Goal: Task Accomplishment & Management: Use online tool/utility

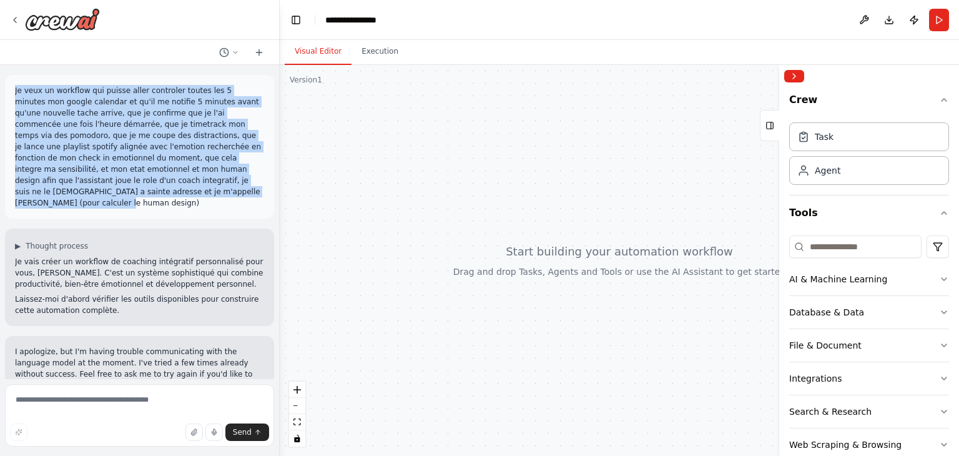
drag, startPoint x: 250, startPoint y: 185, endPoint x: 45, endPoint y: 97, distance: 223.2
click at [11, 88] on div "Je veux un workflow qui puisse aller controler toutes les 5 minutes mon google …" at bounding box center [139, 147] width 269 height 144
copy p "Je veux un workflow qui puisse aller controler toutes les 5 minutes mon google …"
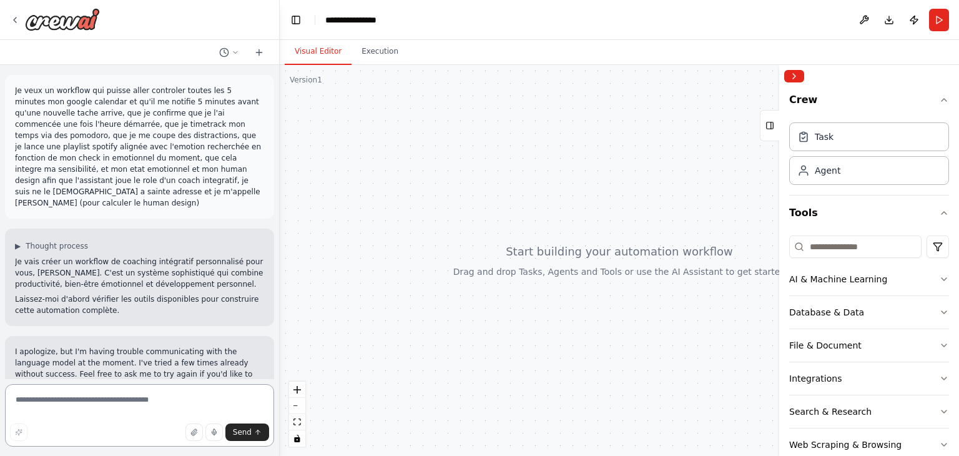
click at [119, 408] on textarea at bounding box center [139, 415] width 269 height 62
paste textarea "**********"
type textarea "**********"
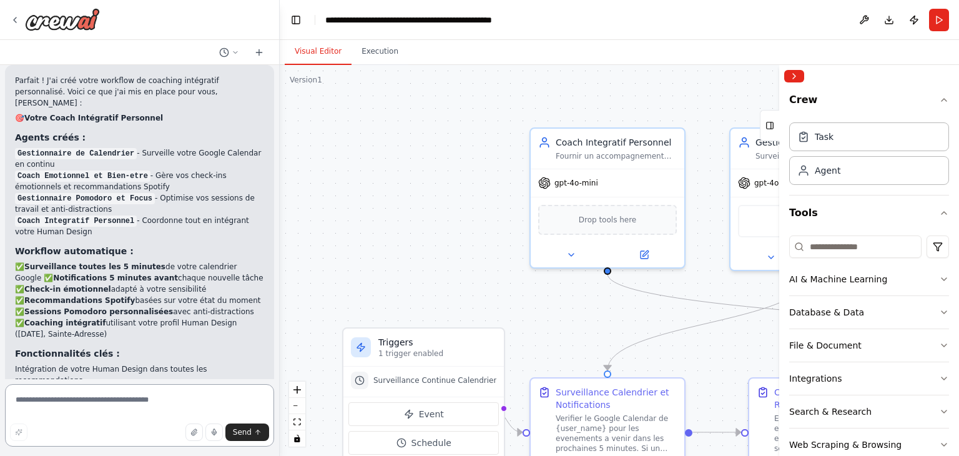
scroll to position [1584, 0]
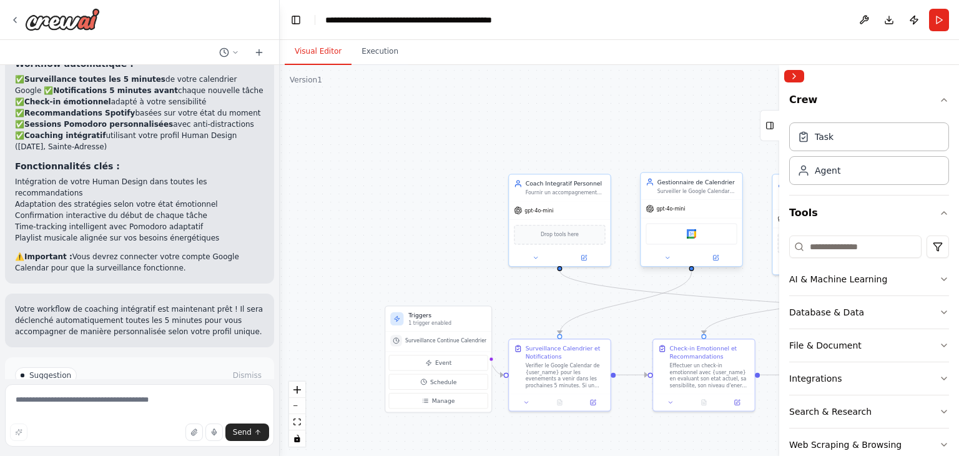
click at [686, 234] on div "Google calendar" at bounding box center [691, 233] width 91 height 21
click at [676, 234] on div "Google calendar" at bounding box center [691, 233] width 91 height 21
click at [692, 234] on img at bounding box center [692, 234] width 10 height 10
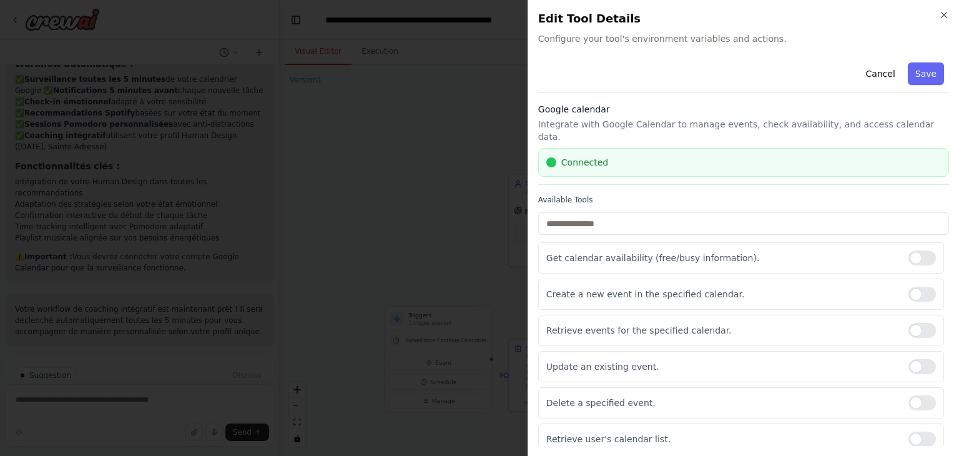
click at [951, 13] on div "Close Edit Tool Details Configure your tool's environment variables and actions…" at bounding box center [744, 228] width 432 height 456
click at [947, 17] on icon "button" at bounding box center [944, 15] width 10 height 10
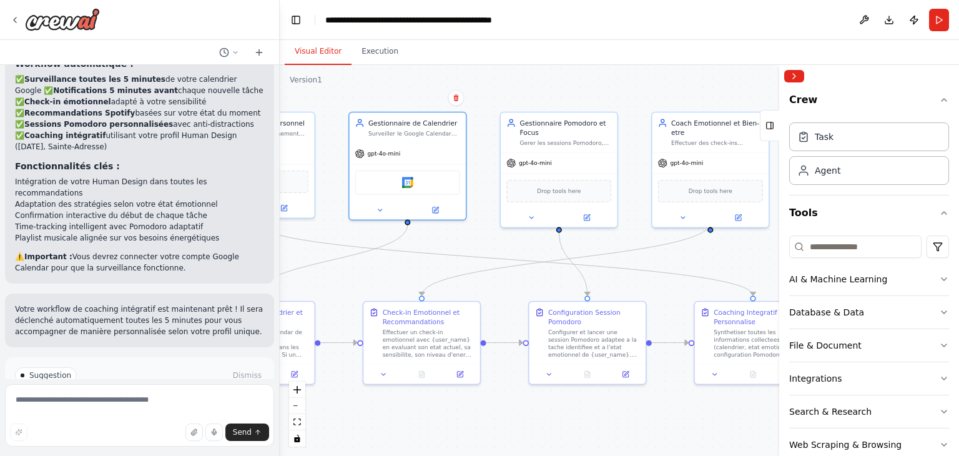
drag, startPoint x: 691, startPoint y: 323, endPoint x: 415, endPoint y: 275, distance: 280.1
click at [415, 275] on div ".deletable-edge-delete-btn { width: 20px; height: 20px; border: 0px solid #ffff…" at bounding box center [619, 260] width 679 height 391
click at [118, 423] on span "Run Automation" at bounding box center [145, 428] width 61 height 10
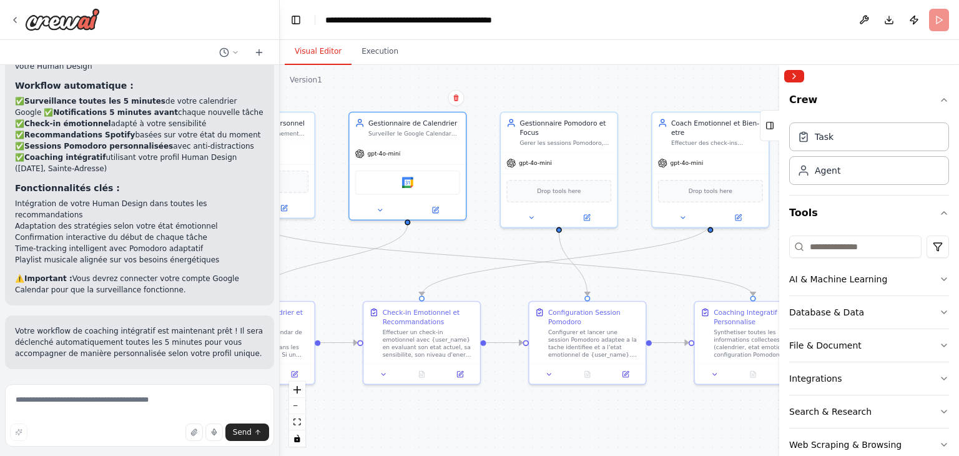
scroll to position [1483, 0]
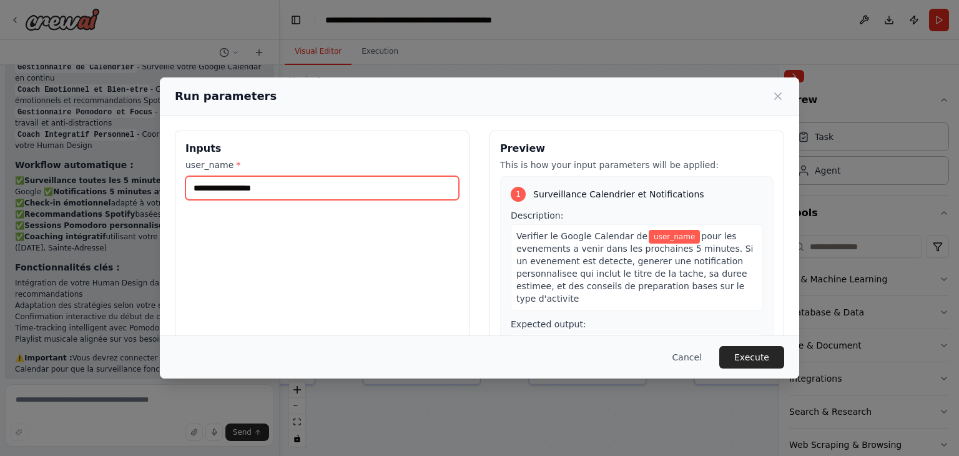
click at [257, 189] on input "user_name *" at bounding box center [322, 188] width 274 height 24
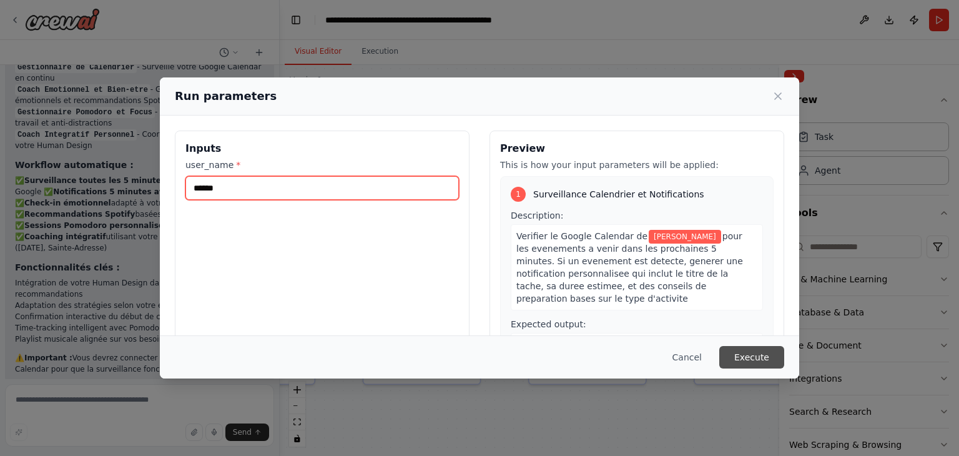
type input "******"
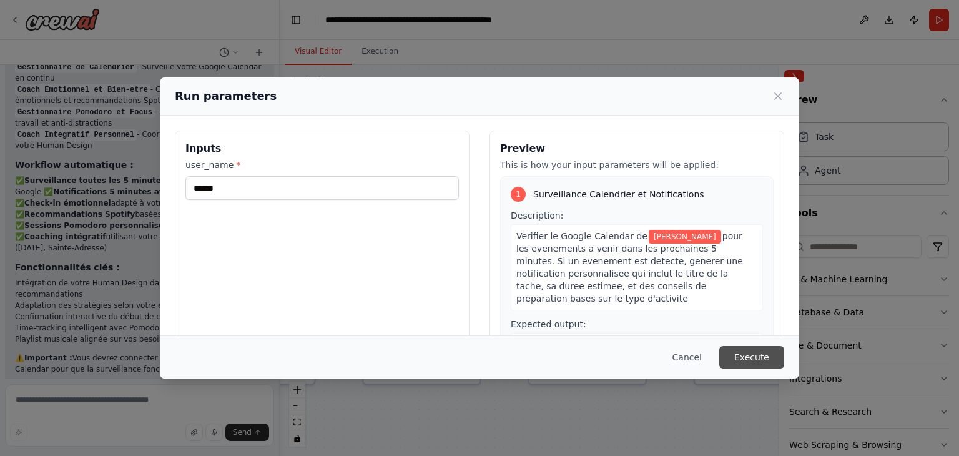
click at [735, 355] on button "Execute" at bounding box center [751, 357] width 65 height 22
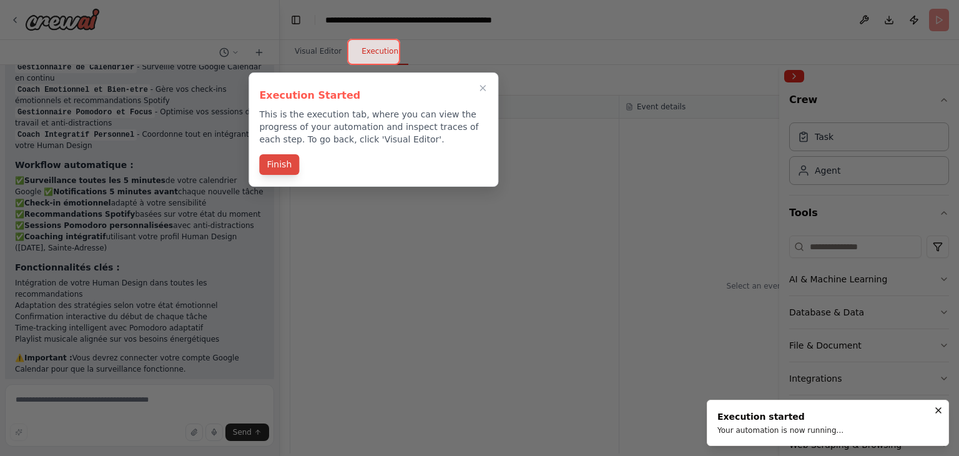
click at [282, 167] on button "Finish" at bounding box center [279, 164] width 40 height 21
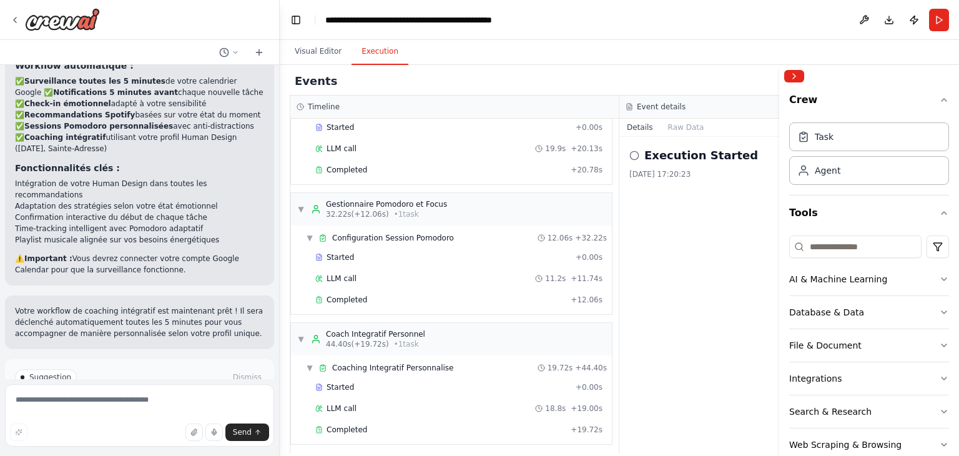
scroll to position [1584, 0]
click at [306, 62] on button "Visual Editor" at bounding box center [318, 52] width 67 height 26
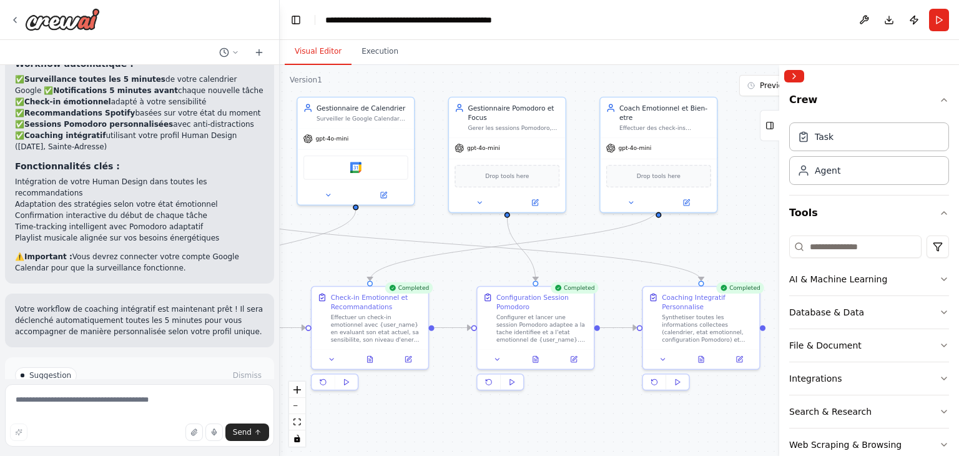
drag, startPoint x: 501, startPoint y: 285, endPoint x: 450, endPoint y: 270, distance: 54.0
click at [450, 270] on div ".deletable-edge-delete-btn { width: 20px; height: 20px; border: 0px solid #ffff…" at bounding box center [619, 260] width 679 height 391
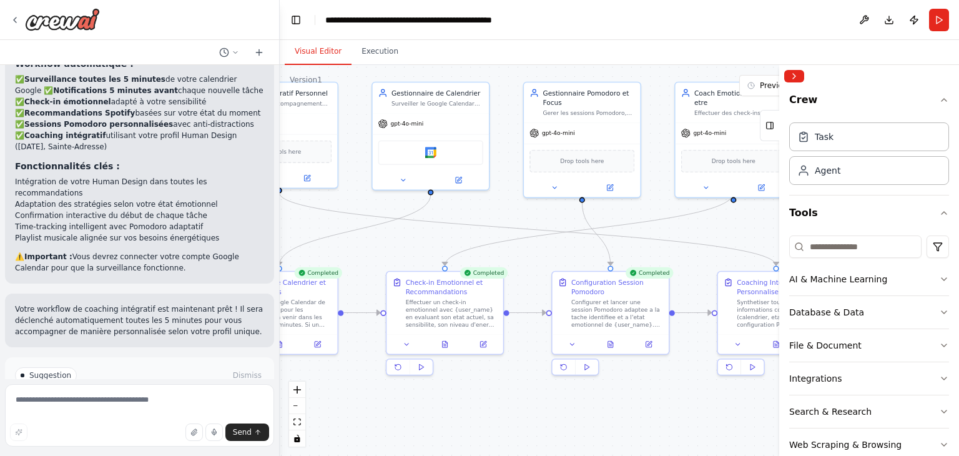
drag, startPoint x: 710, startPoint y: 248, endPoint x: 798, endPoint y: 233, distance: 89.3
click at [798, 233] on div "Je veux un workflow qui puisse aller controler toutes les 5 minutes mon google …" at bounding box center [479, 228] width 959 height 456
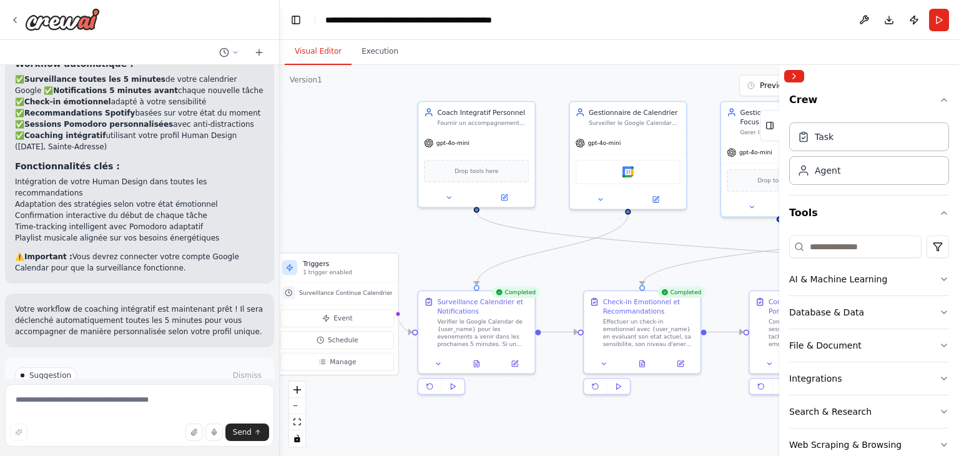
drag, startPoint x: 421, startPoint y: 239, endPoint x: 605, endPoint y: 258, distance: 185.2
click at [605, 258] on div ".deletable-edge-delete-btn { width: 20px; height: 20px; border: 0px solid #ffff…" at bounding box center [619, 260] width 679 height 391
click at [470, 170] on span "Drop tools here" at bounding box center [477, 168] width 44 height 9
click at [477, 175] on div "Drop tools here" at bounding box center [476, 169] width 105 height 22
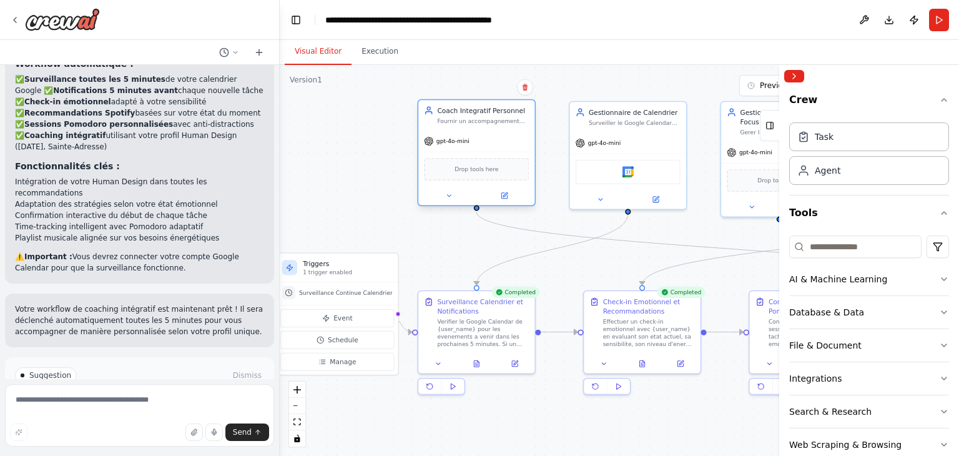
click at [482, 173] on span "Drop tools here" at bounding box center [477, 168] width 44 height 9
click at [449, 190] on button at bounding box center [449, 195] width 54 height 11
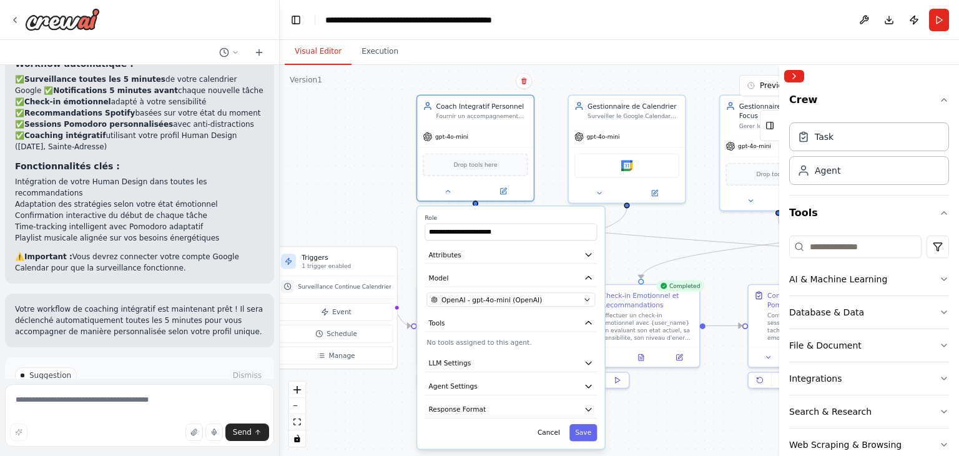
click at [521, 344] on p "No tools assigned to this agent." at bounding box center [511, 341] width 169 height 9
click at [535, 364] on button "LLM Settings" at bounding box center [511, 363] width 172 height 17
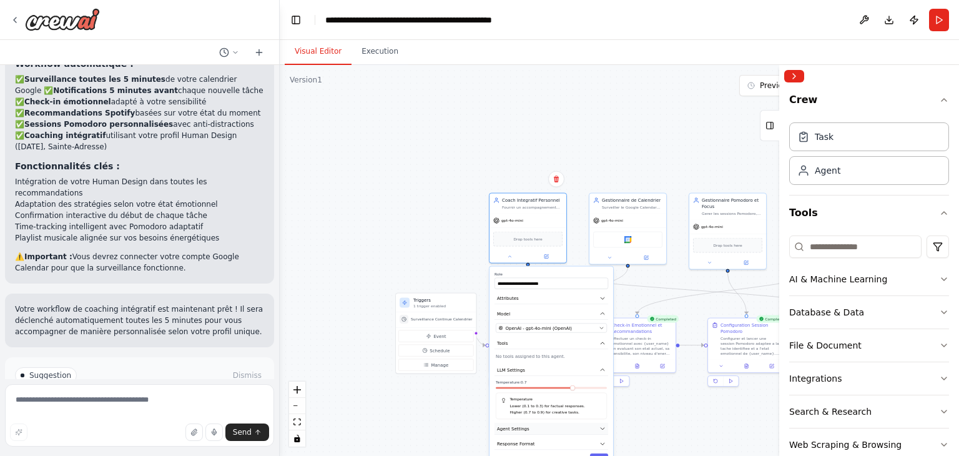
click at [596, 425] on button "Agent Settings" at bounding box center [552, 429] width 114 height 12
click at [605, 369] on icon "button" at bounding box center [603, 370] width 6 height 6
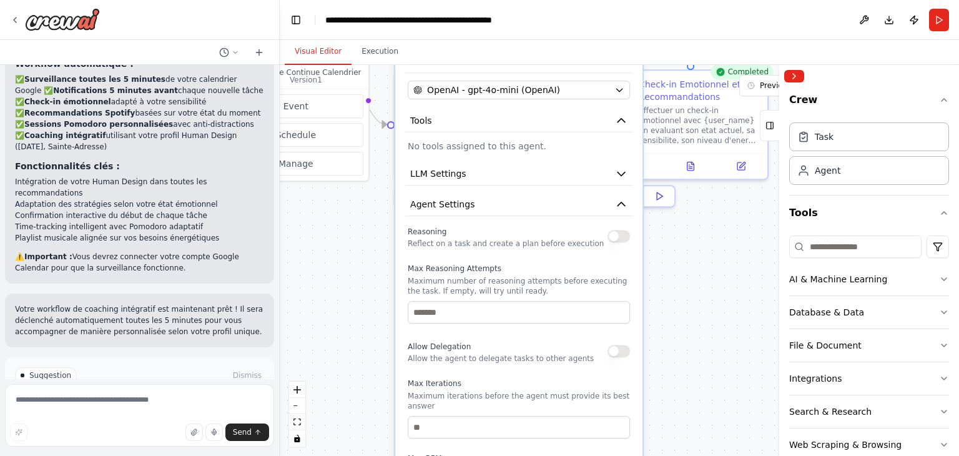
drag, startPoint x: 674, startPoint y: 250, endPoint x: 676, endPoint y: 33, distance: 216.7
click at [676, 33] on main "**********" at bounding box center [619, 228] width 679 height 456
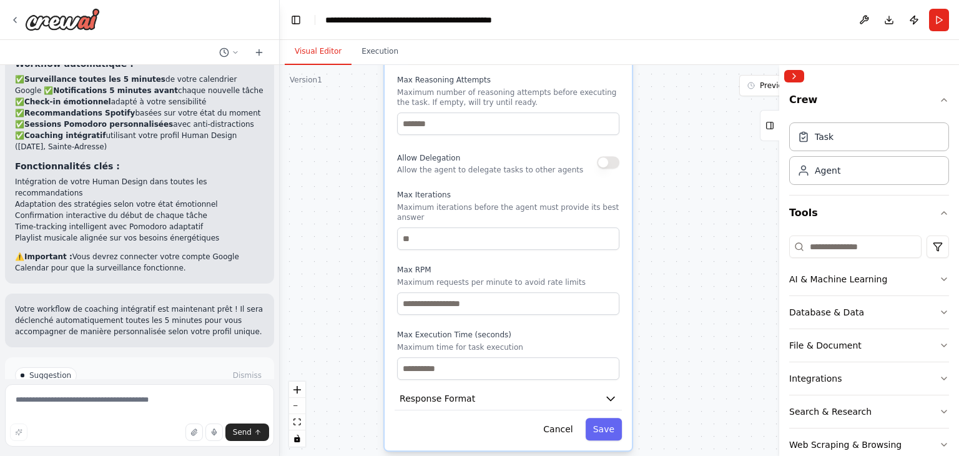
drag, startPoint x: 682, startPoint y: 358, endPoint x: 668, endPoint y: 182, distance: 176.7
click at [668, 182] on div ".deletable-edge-delete-btn { width: 20px; height: 20px; border: 0px solid #ffff…" at bounding box center [619, 260] width 679 height 391
click at [609, 394] on button "Response Format" at bounding box center [508, 398] width 227 height 23
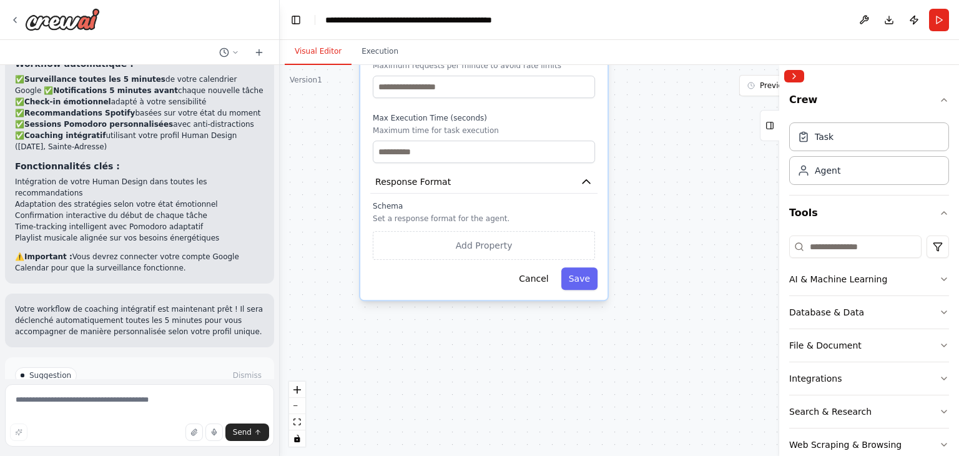
drag, startPoint x: 684, startPoint y: 383, endPoint x: 657, endPoint y: 165, distance: 219.1
click at [660, 165] on div ".deletable-edge-delete-btn { width: 20px; height: 20px; border: 0px solid #ffff…" at bounding box center [619, 260] width 679 height 391
click at [540, 267] on button "Cancel" at bounding box center [533, 278] width 44 height 22
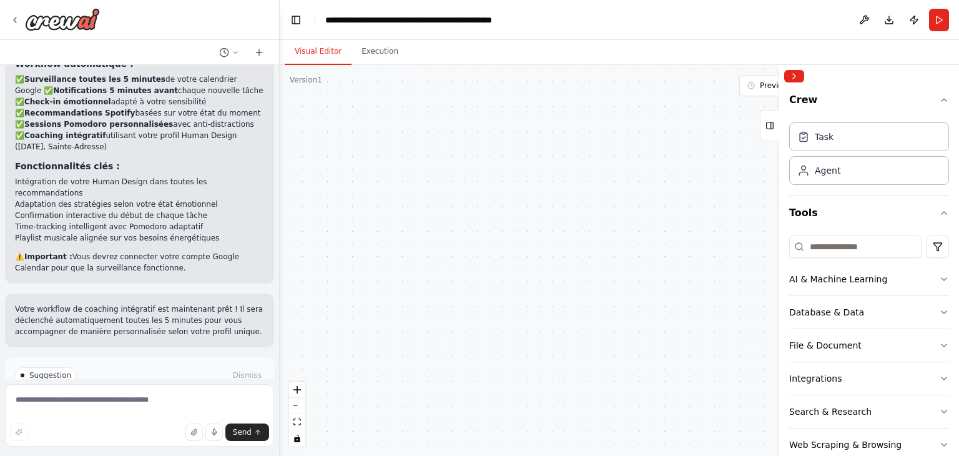
click at [9, 17] on div at bounding box center [139, 20] width 279 height 40
click at [12, 19] on icon at bounding box center [15, 20] width 10 height 10
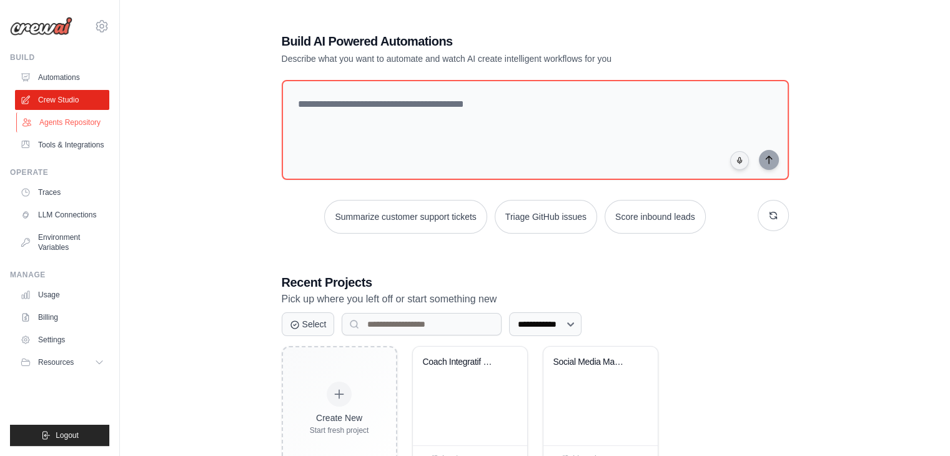
click at [75, 126] on link "Agents Repository" at bounding box center [63, 122] width 94 height 20
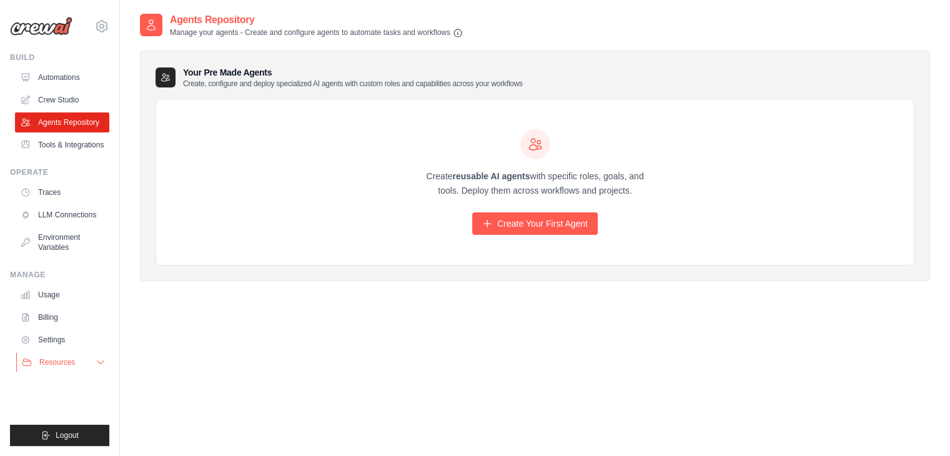
click at [96, 358] on icon at bounding box center [101, 362] width 10 height 10
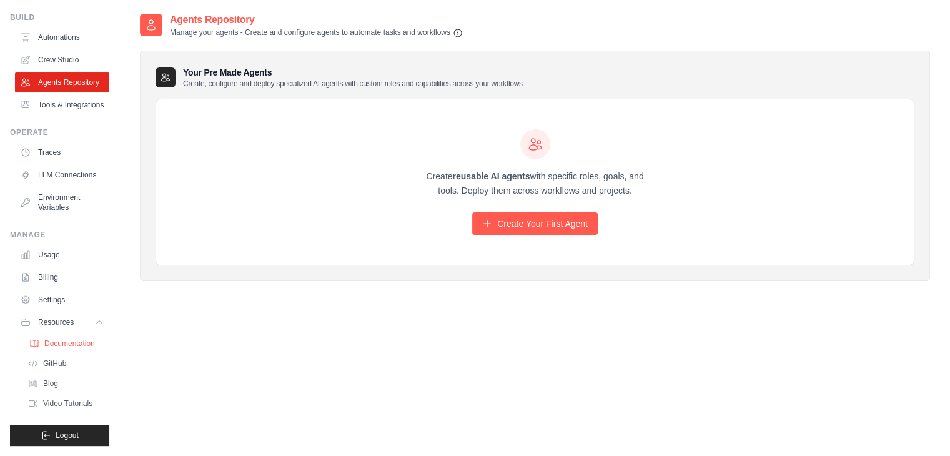
scroll to position [70, 0]
click at [54, 257] on link "Usage" at bounding box center [63, 255] width 94 height 20
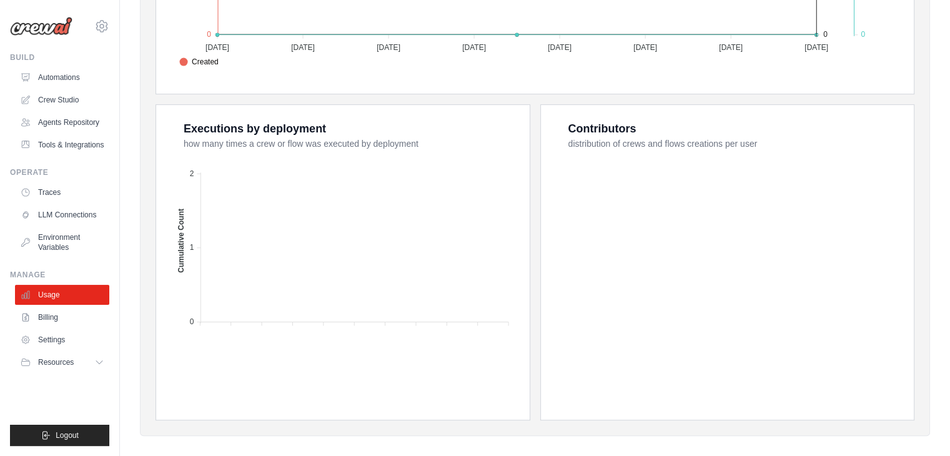
scroll to position [448, 0]
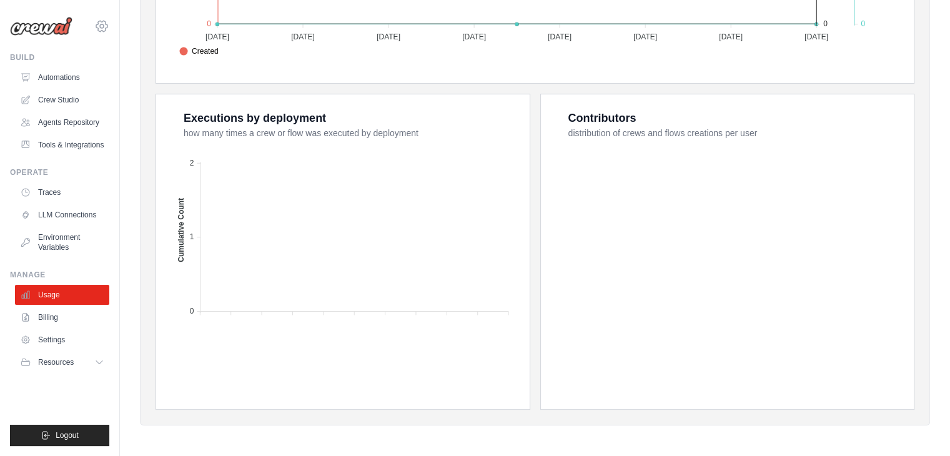
click at [97, 26] on icon at bounding box center [101, 26] width 15 height 15
click at [140, 79] on span "Settings" at bounding box center [155, 77] width 99 height 12
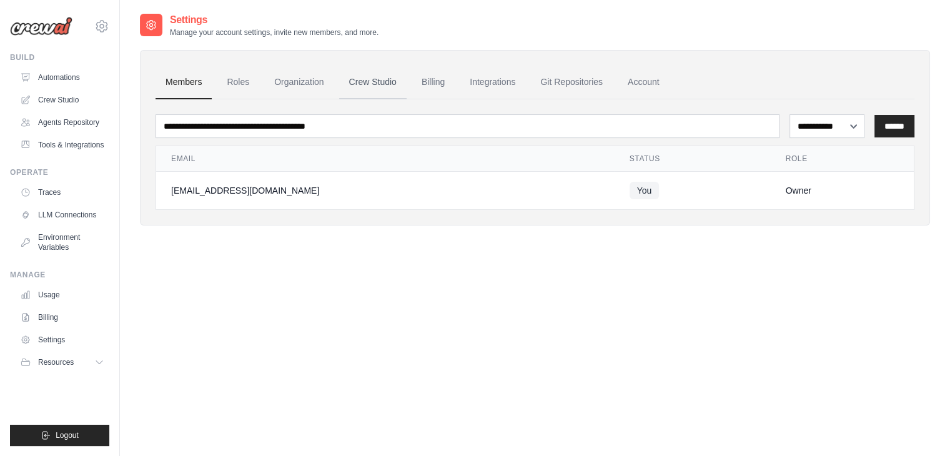
click at [379, 81] on link "Crew Studio" at bounding box center [372, 83] width 67 height 34
click at [432, 84] on link "Billing" at bounding box center [433, 83] width 43 height 34
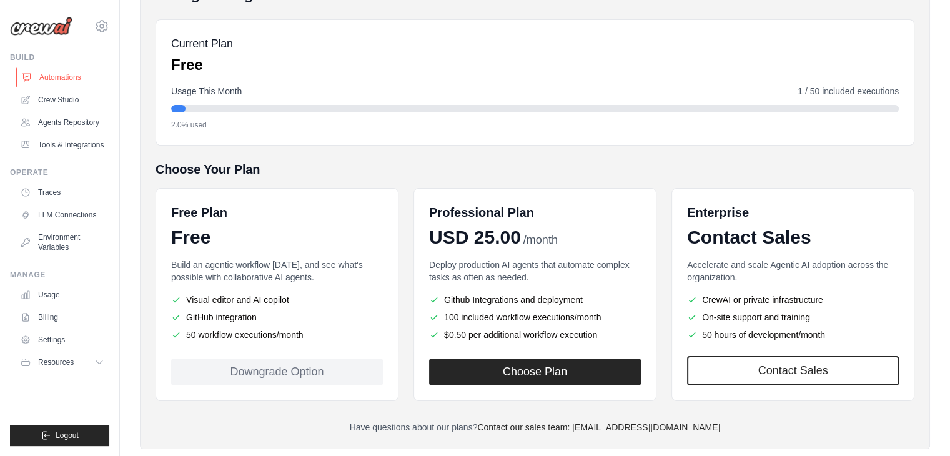
click at [67, 79] on link "Automations" at bounding box center [63, 77] width 94 height 20
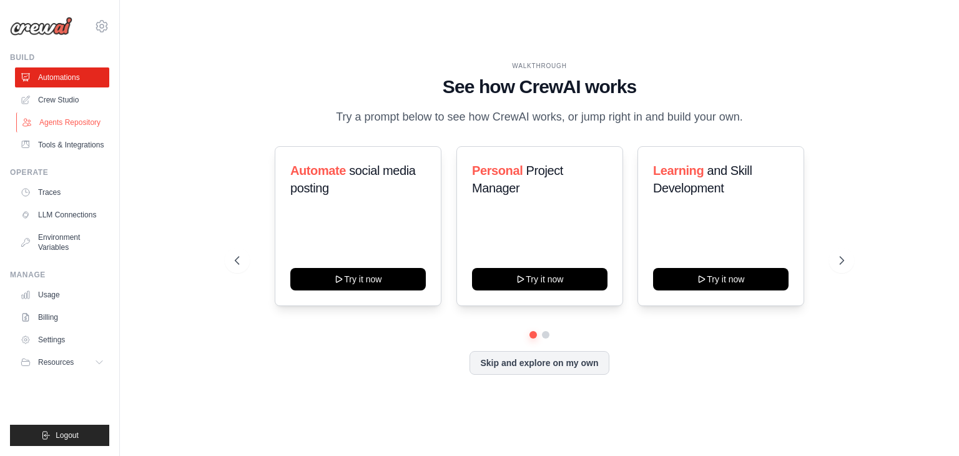
click at [69, 123] on link "Agents Repository" at bounding box center [63, 122] width 94 height 20
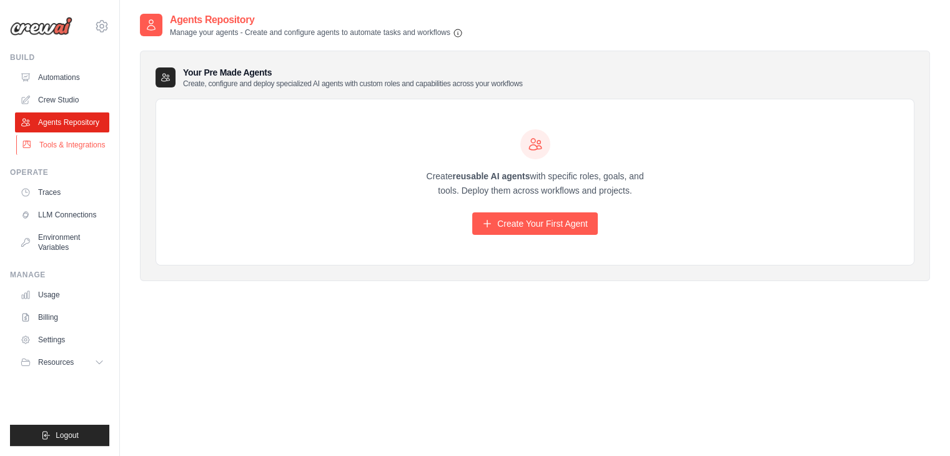
click at [72, 143] on link "Tools & Integrations" at bounding box center [63, 145] width 94 height 20
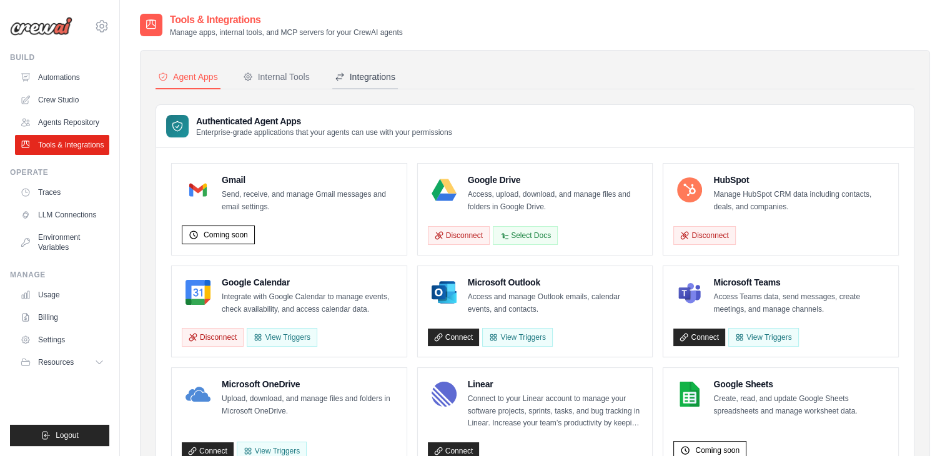
click at [350, 82] on div "Integrations" at bounding box center [365, 77] width 61 height 12
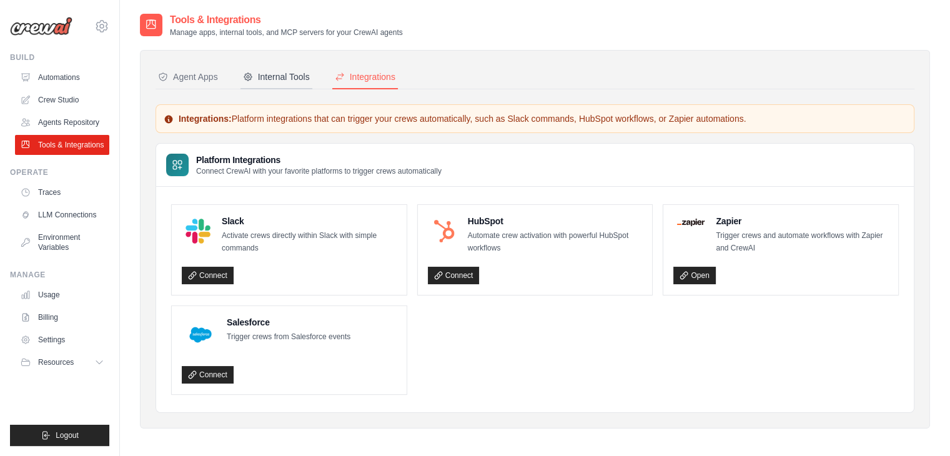
click at [272, 67] on button "Internal Tools" at bounding box center [276, 78] width 72 height 24
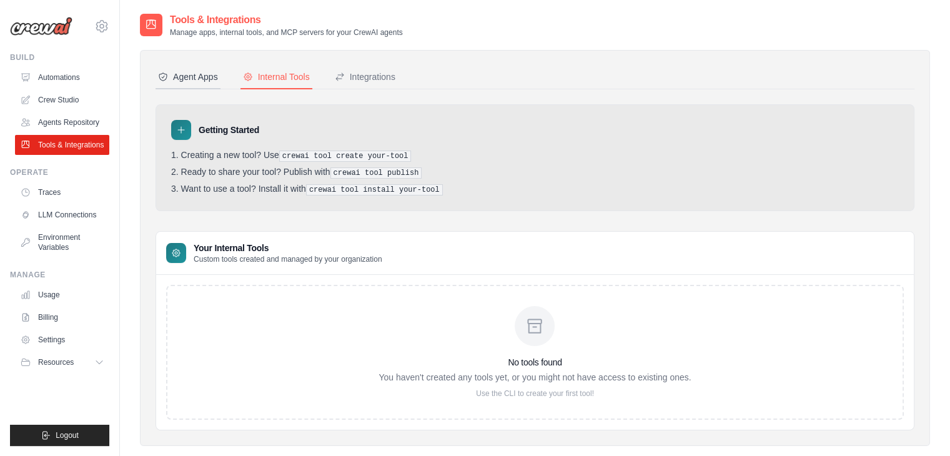
click at [192, 74] on div "Agent Apps" at bounding box center [188, 77] width 60 height 12
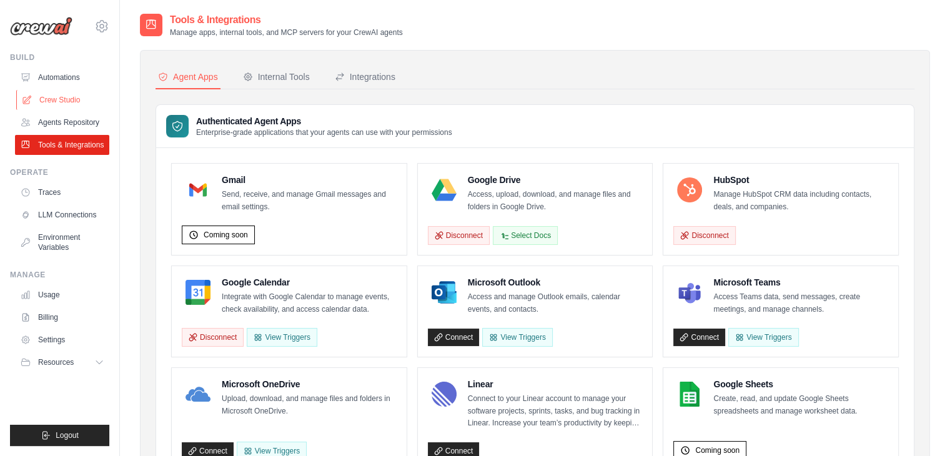
click at [67, 100] on link "Crew Studio" at bounding box center [63, 100] width 94 height 20
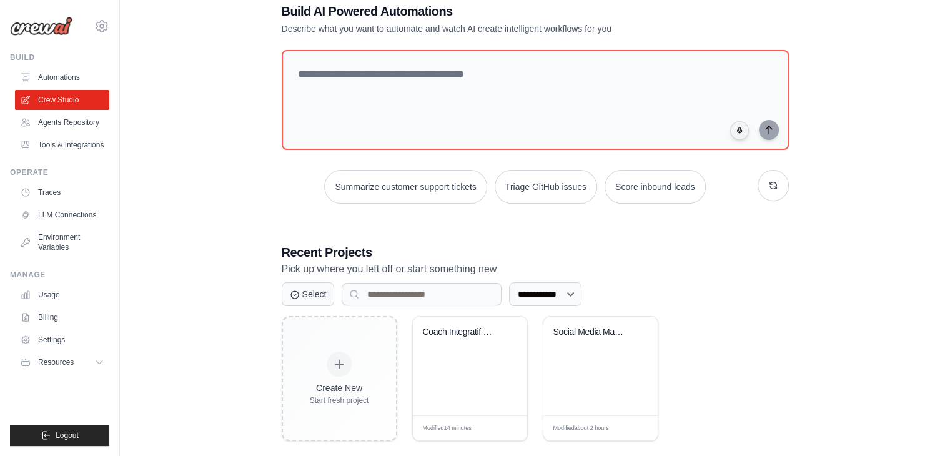
scroll to position [47, 0]
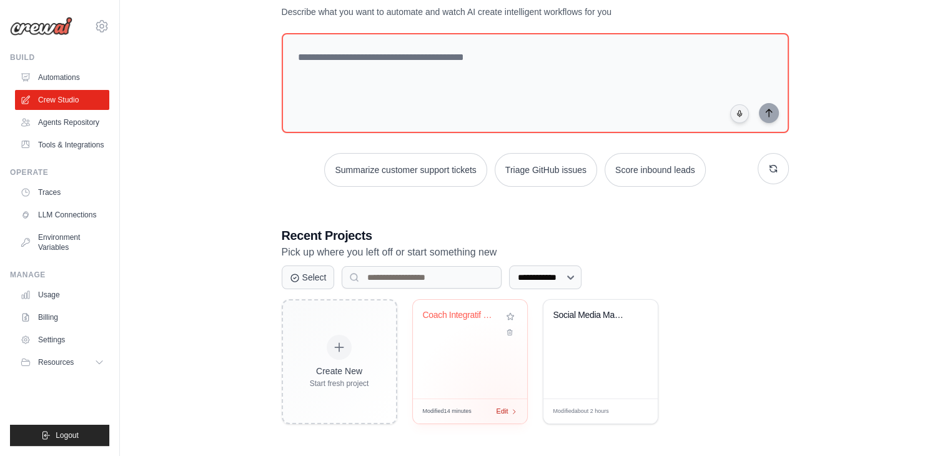
click at [502, 409] on span "Edit" at bounding box center [502, 411] width 12 height 11
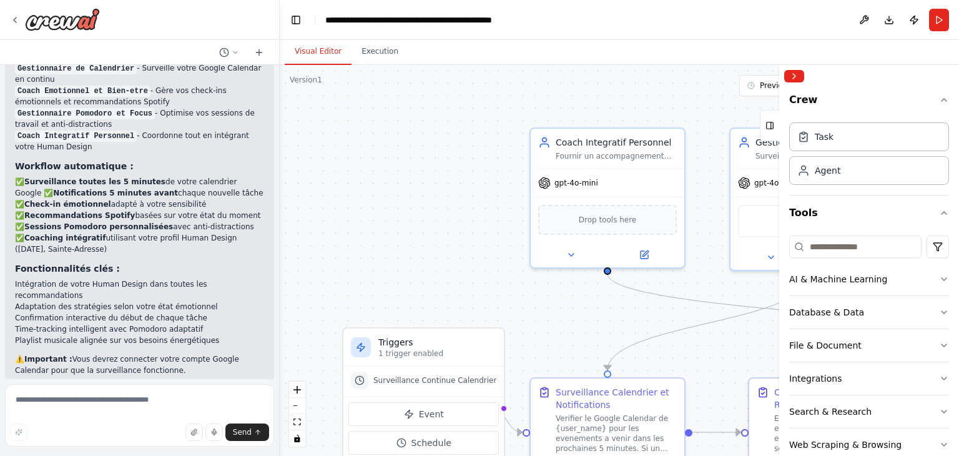
scroll to position [1483, 0]
click at [237, 53] on icon at bounding box center [235, 52] width 7 height 7
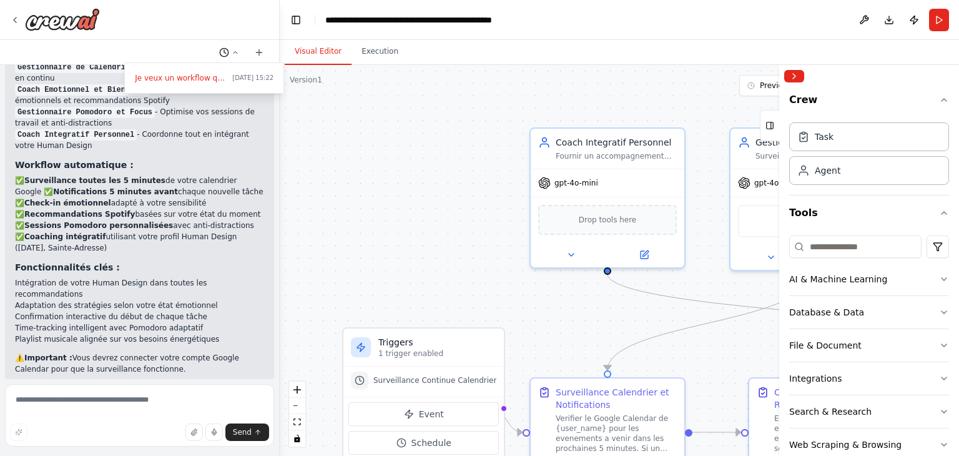
click at [237, 53] on div at bounding box center [140, 228] width 280 height 456
click at [864, 21] on button at bounding box center [864, 20] width 20 height 22
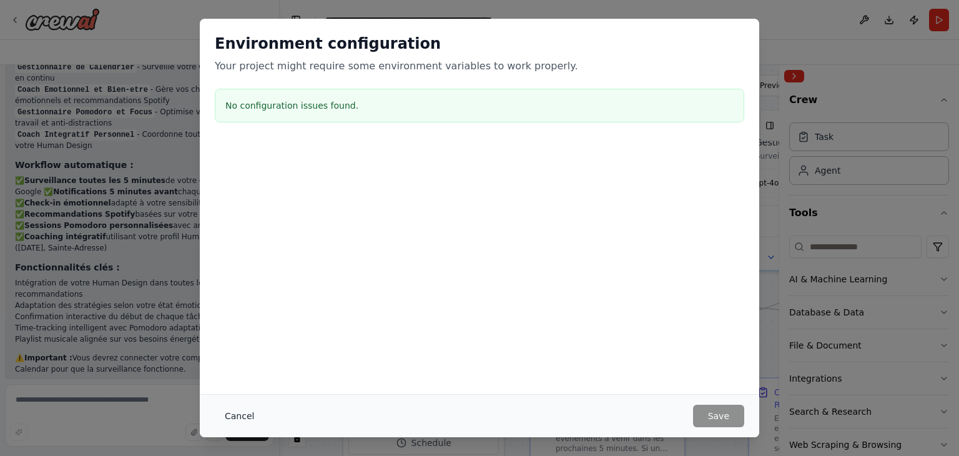
click at [232, 413] on button "Cancel" at bounding box center [239, 416] width 49 height 22
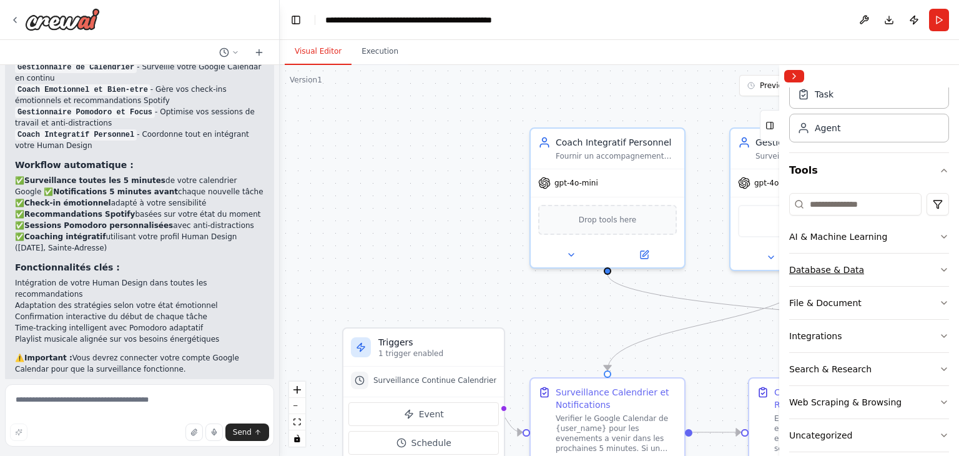
scroll to position [57, 0]
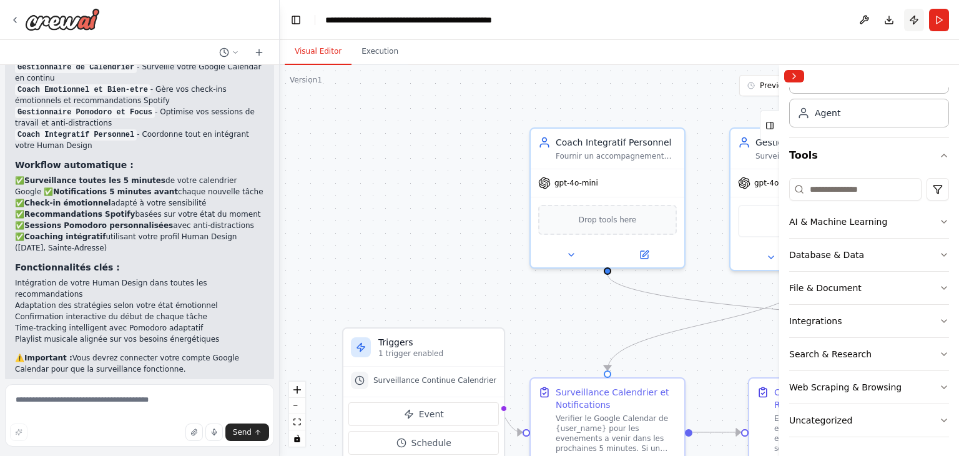
click at [914, 20] on button "Publish" at bounding box center [914, 20] width 20 height 22
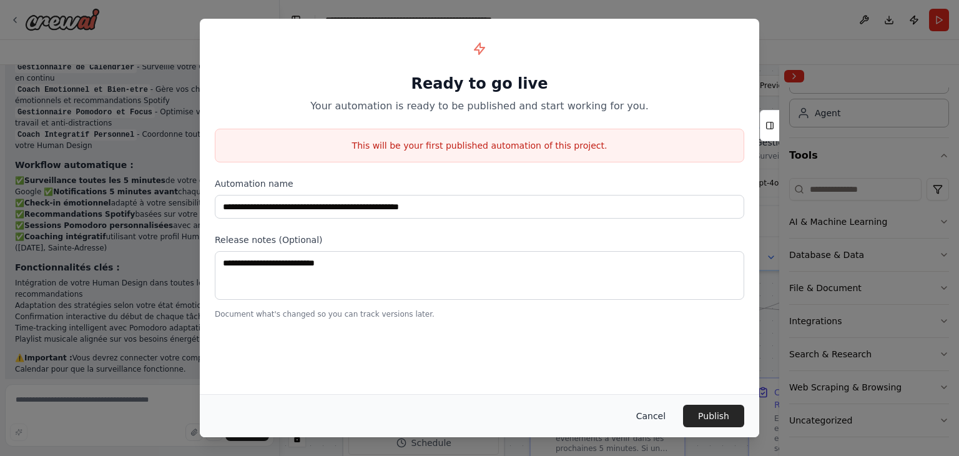
click at [645, 412] on button "Cancel" at bounding box center [650, 416] width 49 height 22
